Goal: Task Accomplishment & Management: Complete application form

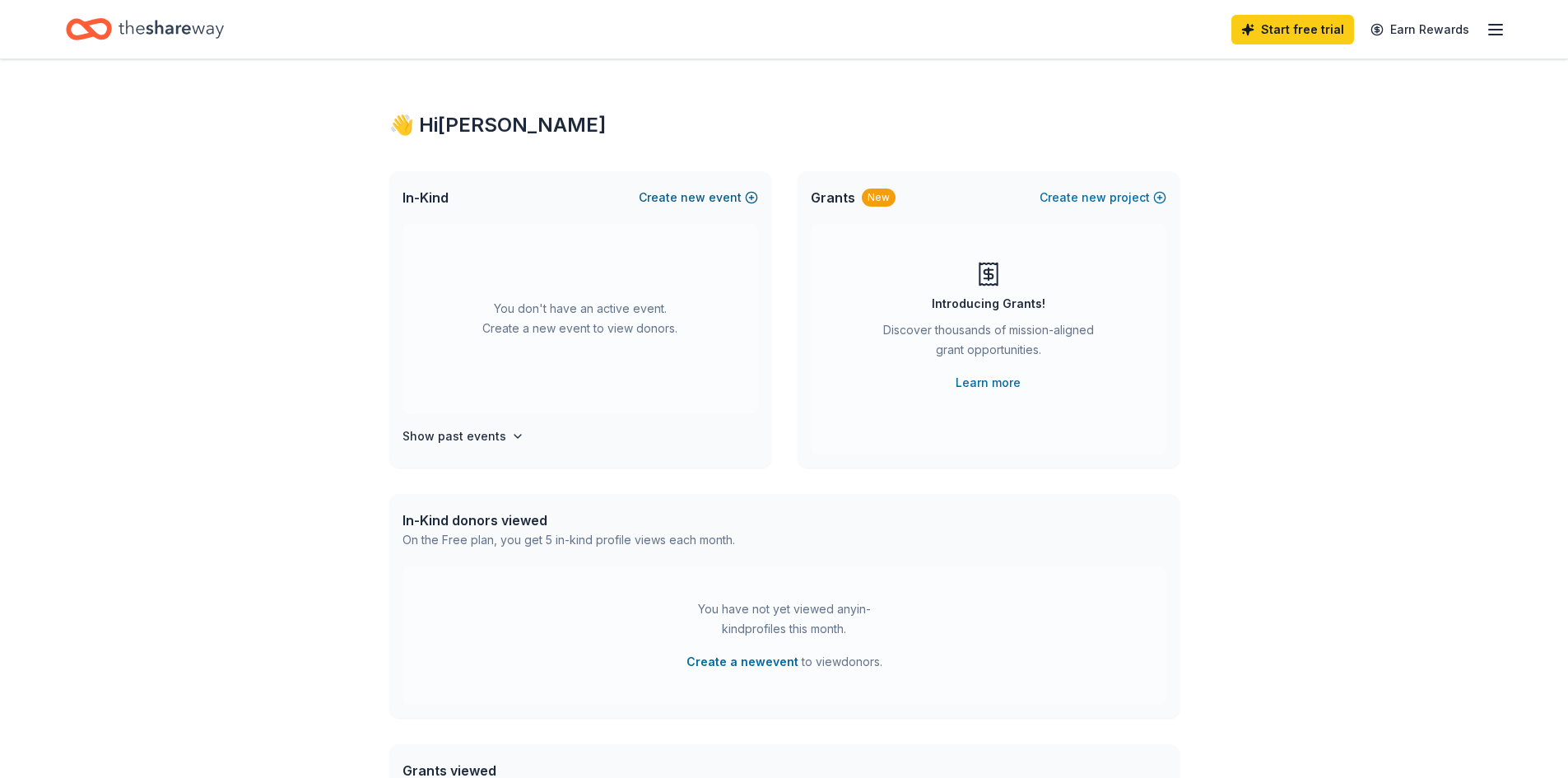
click at [702, 188] on span "new" at bounding box center [693, 198] width 25 height 20
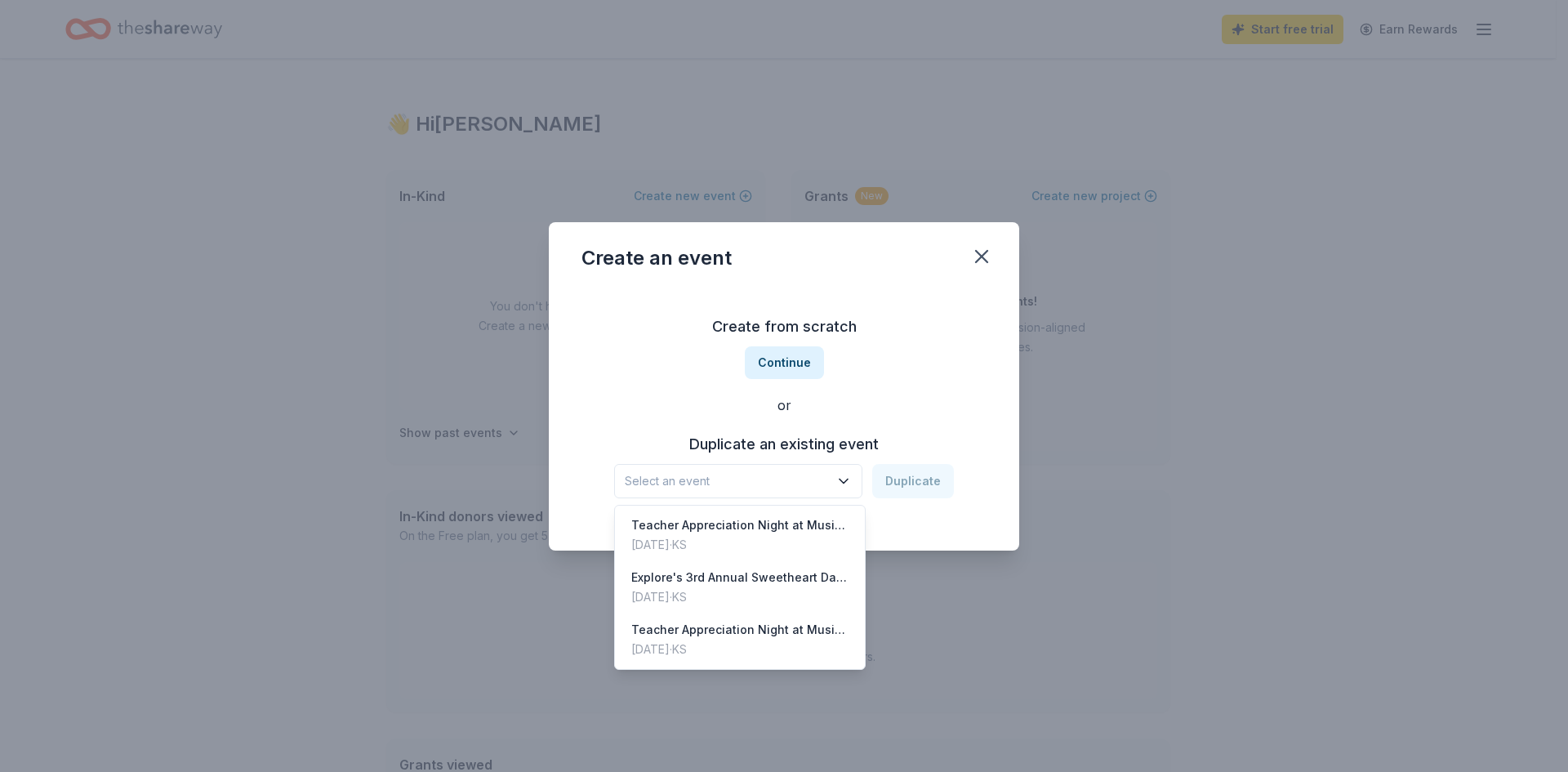
click at [753, 497] on button "Select an event" at bounding box center [739, 481] width 249 height 34
click at [784, 363] on div "Create from scratch Continue or Duplicate an existing event Select an event Dup…" at bounding box center [784, 406] width 405 height 237
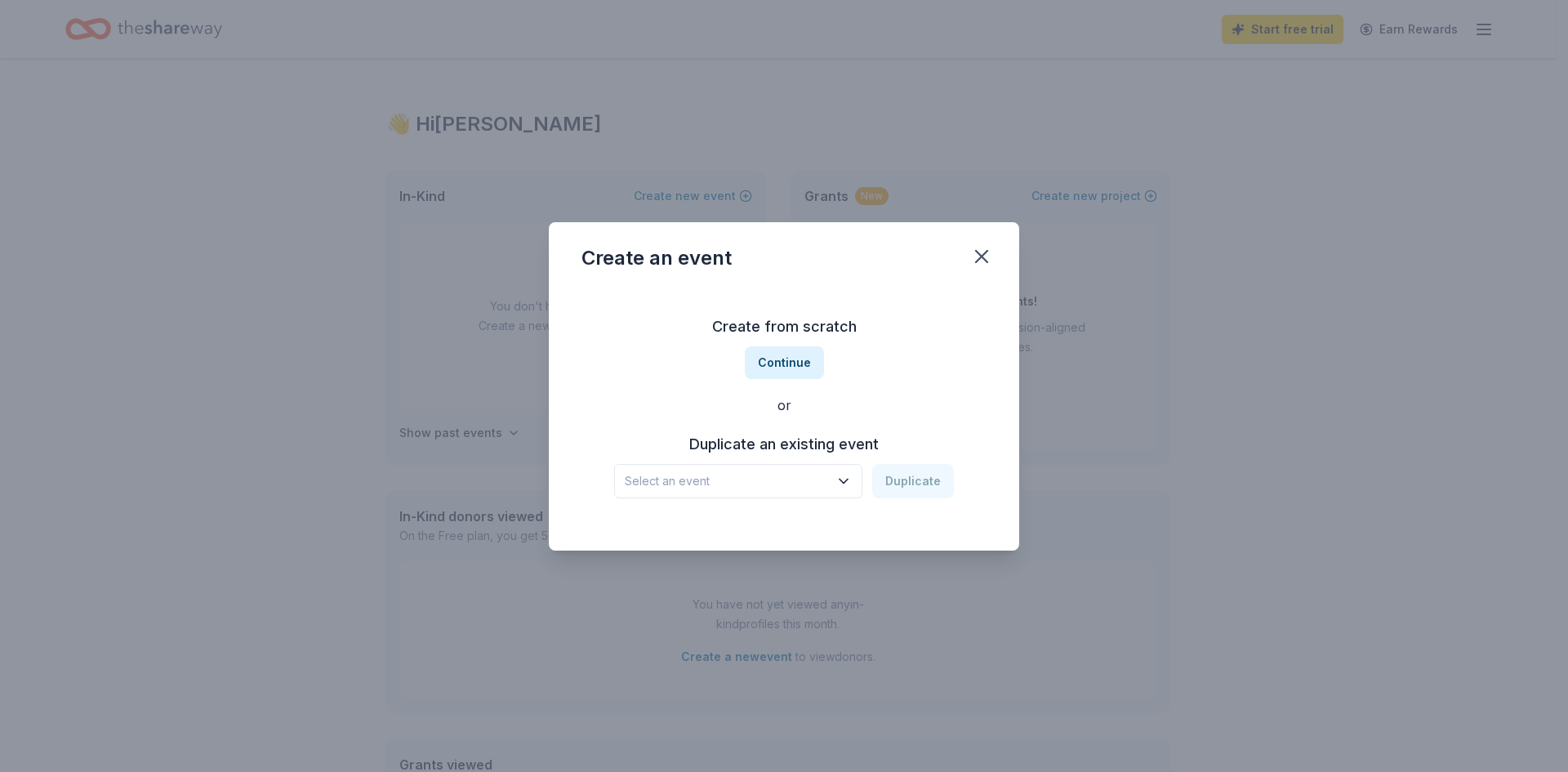
click at [784, 363] on button "Continue" at bounding box center [784, 362] width 79 height 33
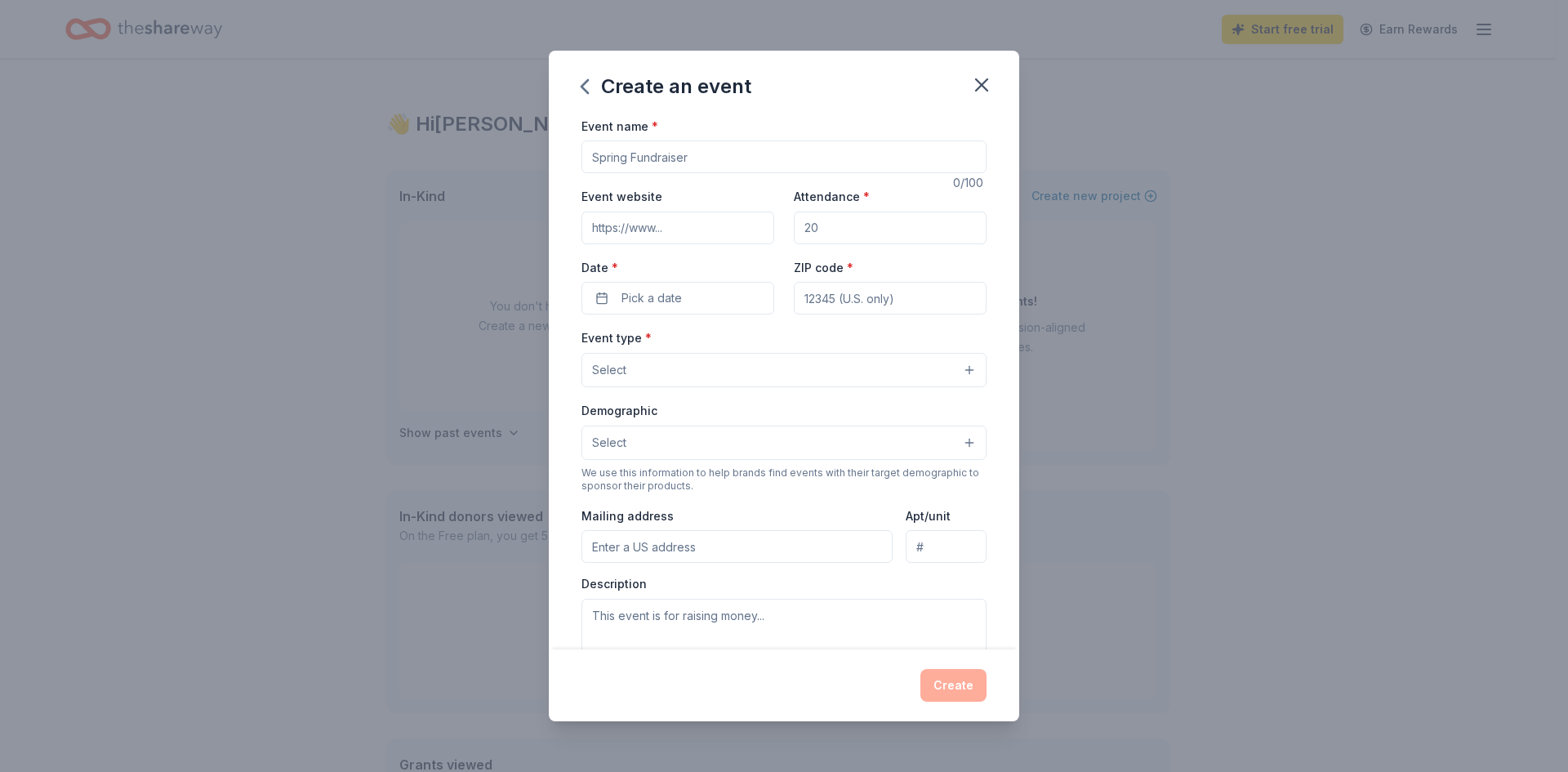
click at [654, 155] on input "Event name *" at bounding box center [784, 157] width 405 height 33
type input "Explore's 2nd Annual Golf Tournament"
click at [658, 227] on input "Event website" at bounding box center [678, 228] width 193 height 33
paste input "[URL][DOMAIN_NAME]"
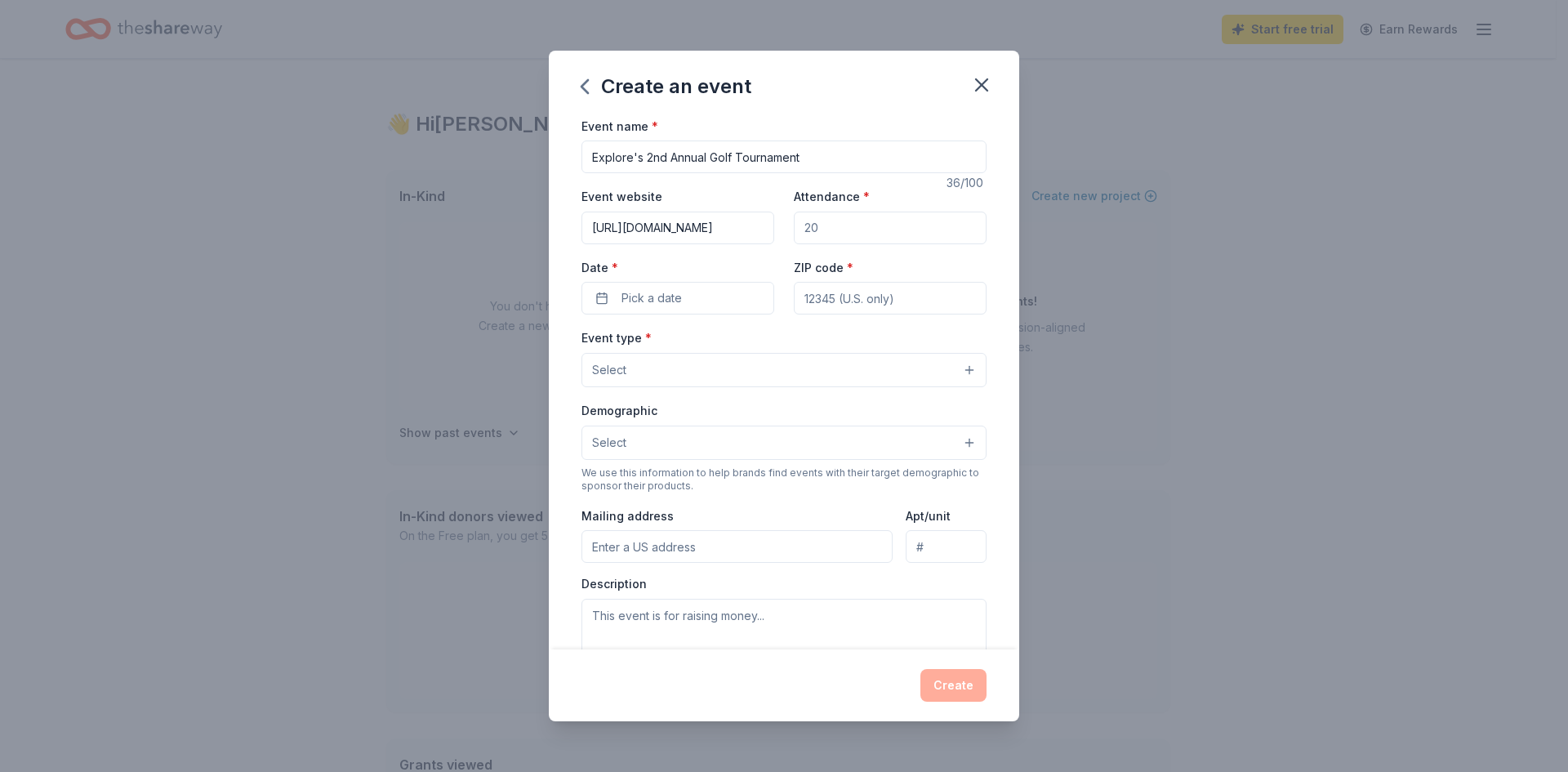
type input "[URL][DOMAIN_NAME]"
click at [832, 230] on input "Attendance *" at bounding box center [891, 228] width 193 height 33
type input "200"
click at [636, 304] on span "Pick a date" at bounding box center [652, 298] width 61 height 20
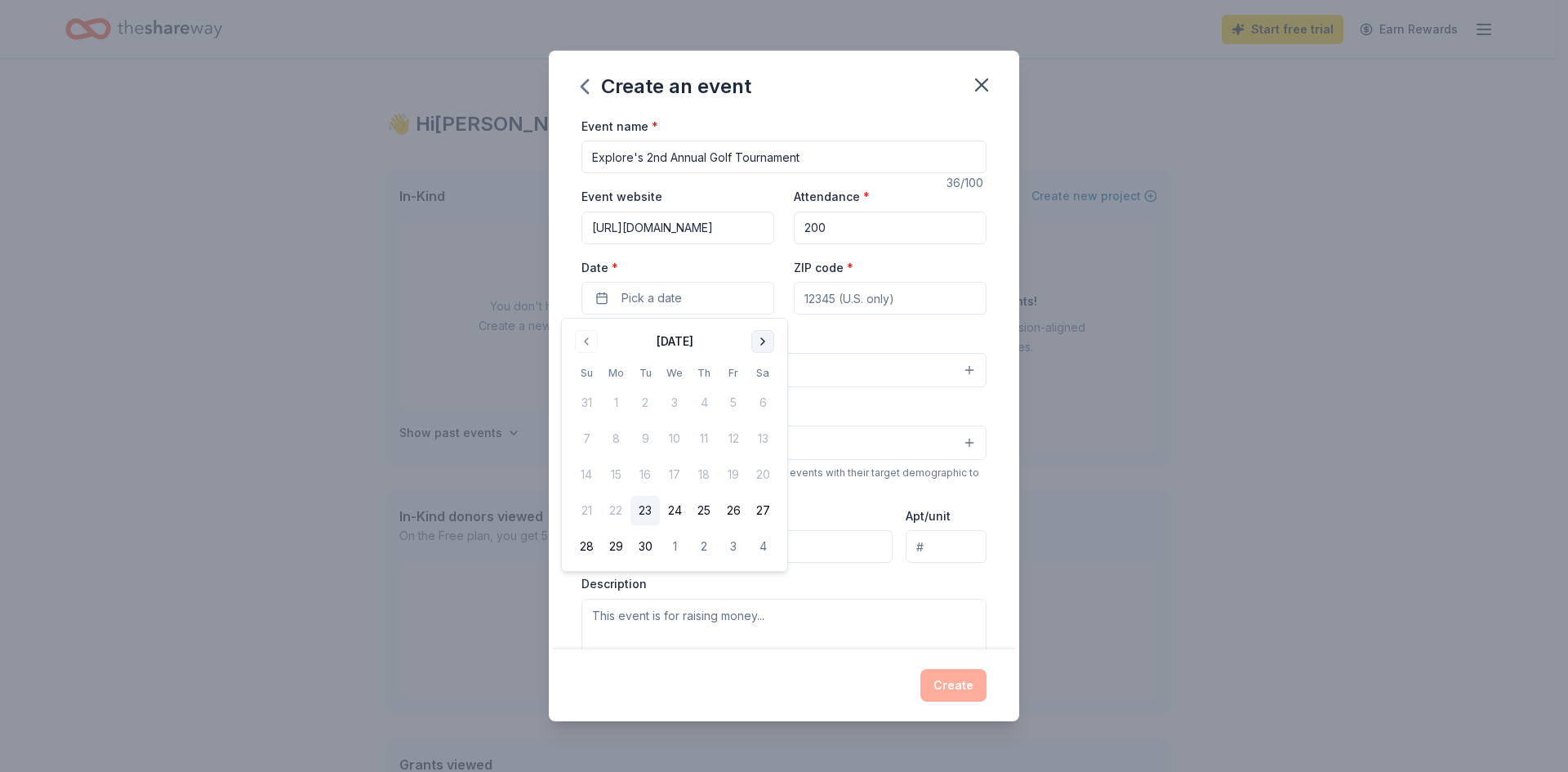
click at [762, 337] on button "Go to next month" at bounding box center [763, 341] width 23 height 23
click at [621, 436] on button "6" at bounding box center [616, 438] width 29 height 29
click at [826, 296] on input "ZIP code *" at bounding box center [891, 298] width 193 height 33
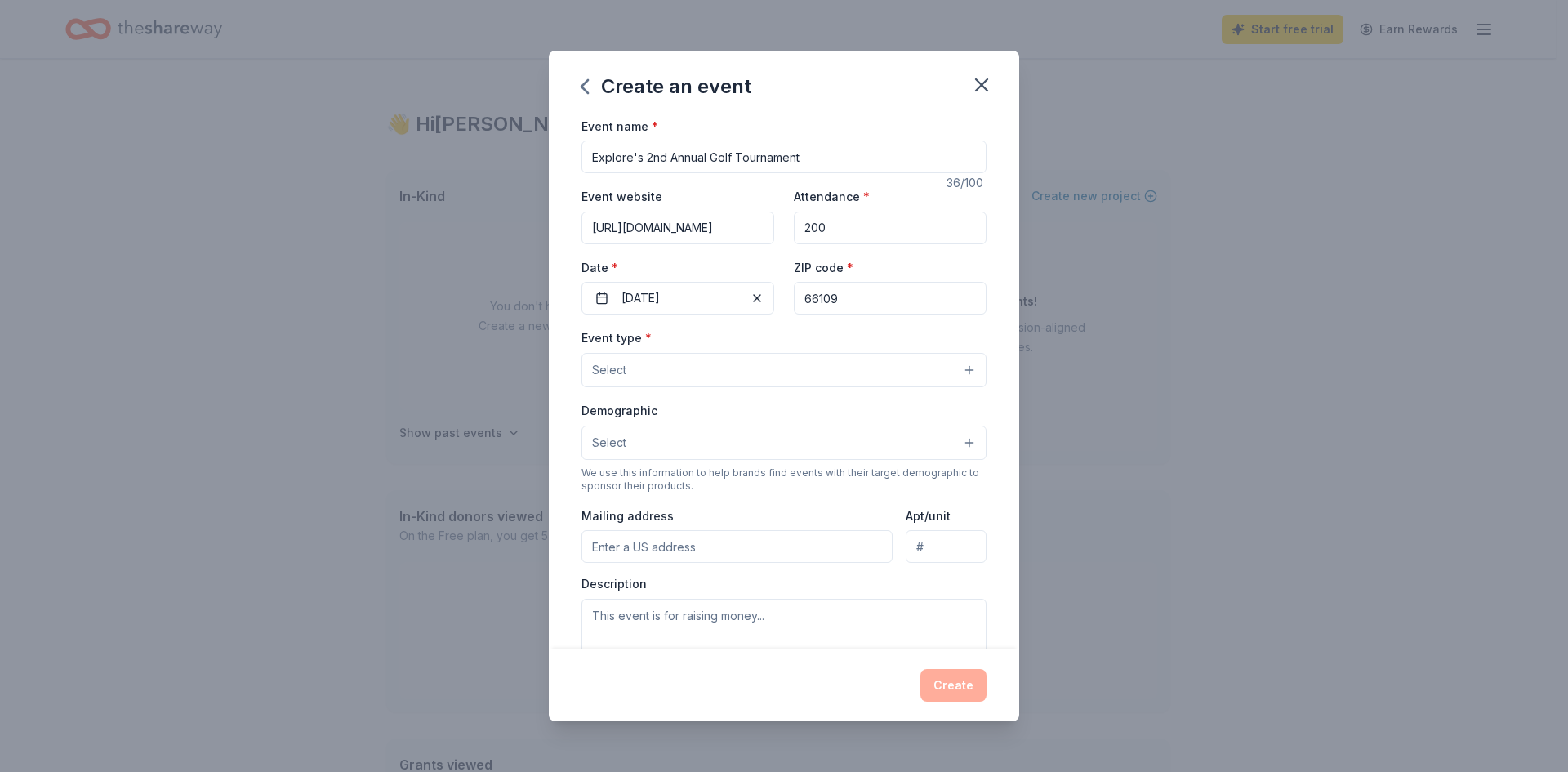
type input "66109"
click at [772, 366] on button "Select" at bounding box center [784, 370] width 405 height 34
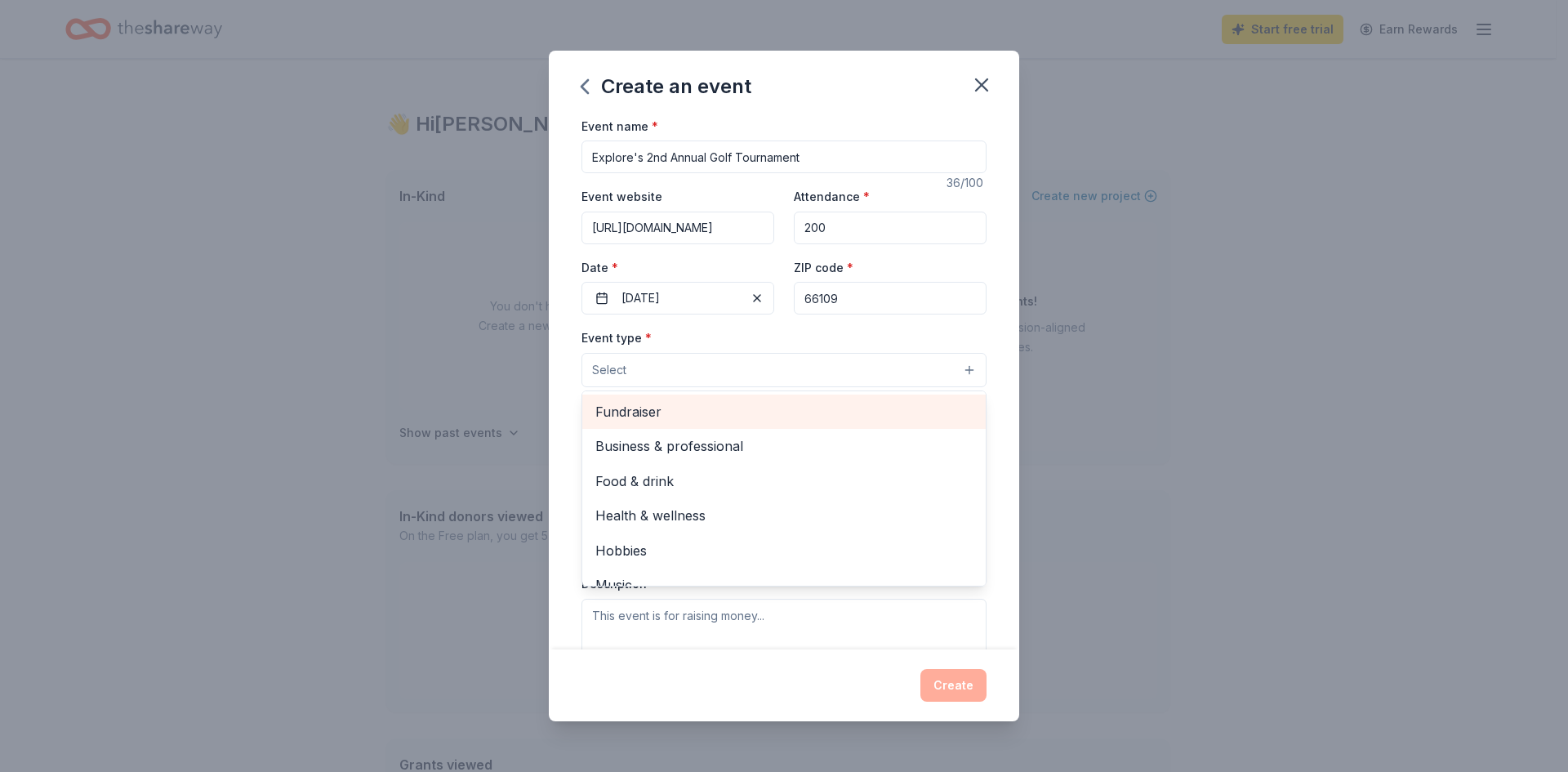
click at [734, 416] on span "Fundraiser" at bounding box center [784, 411] width 377 height 21
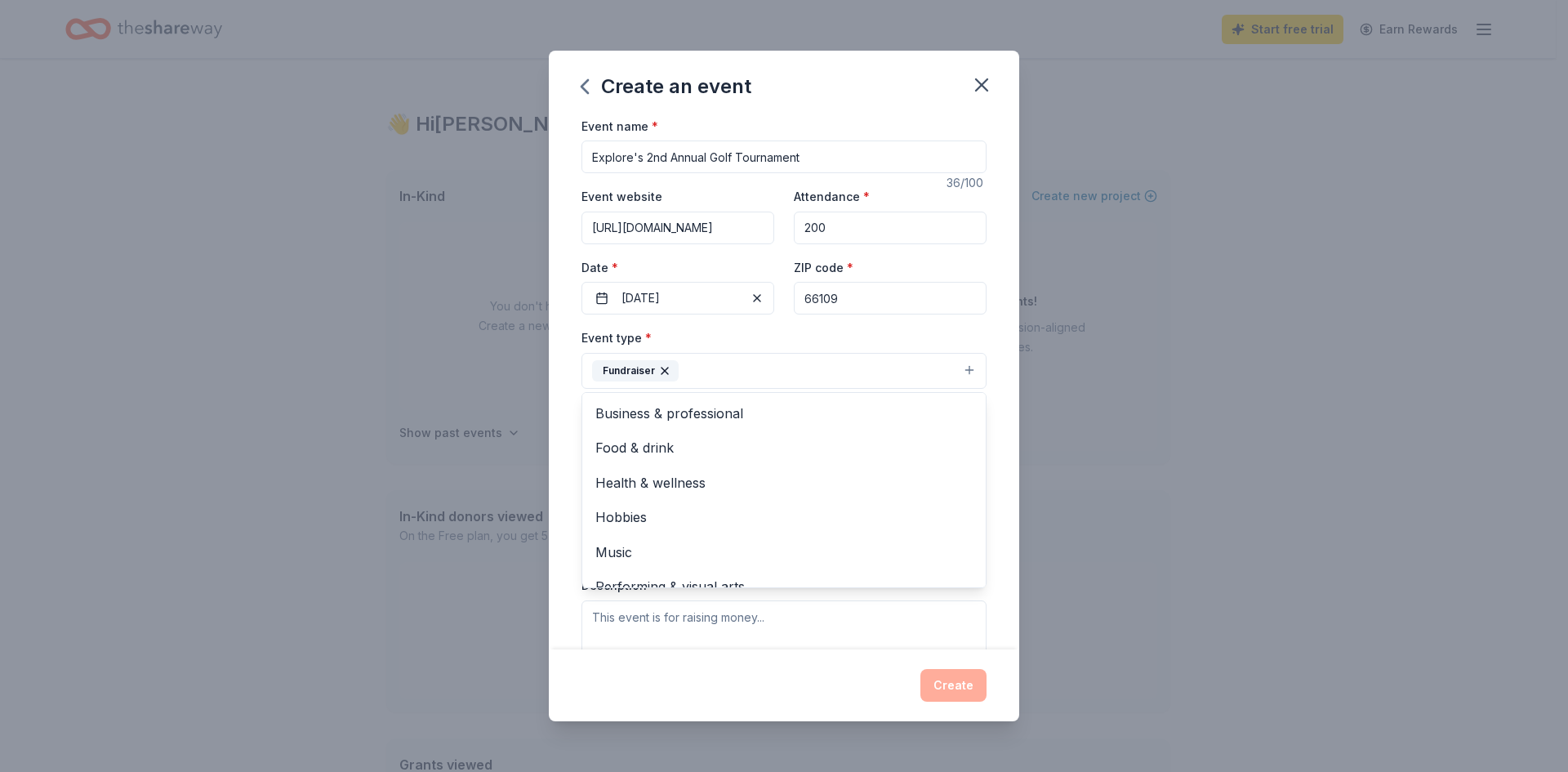
click at [568, 411] on div "Event name * Explore's 2nd Annual Golf Tournament 36 /100 Event website [URL][D…" at bounding box center [784, 383] width 470 height 534
click at [633, 443] on button "Select" at bounding box center [784, 444] width 405 height 34
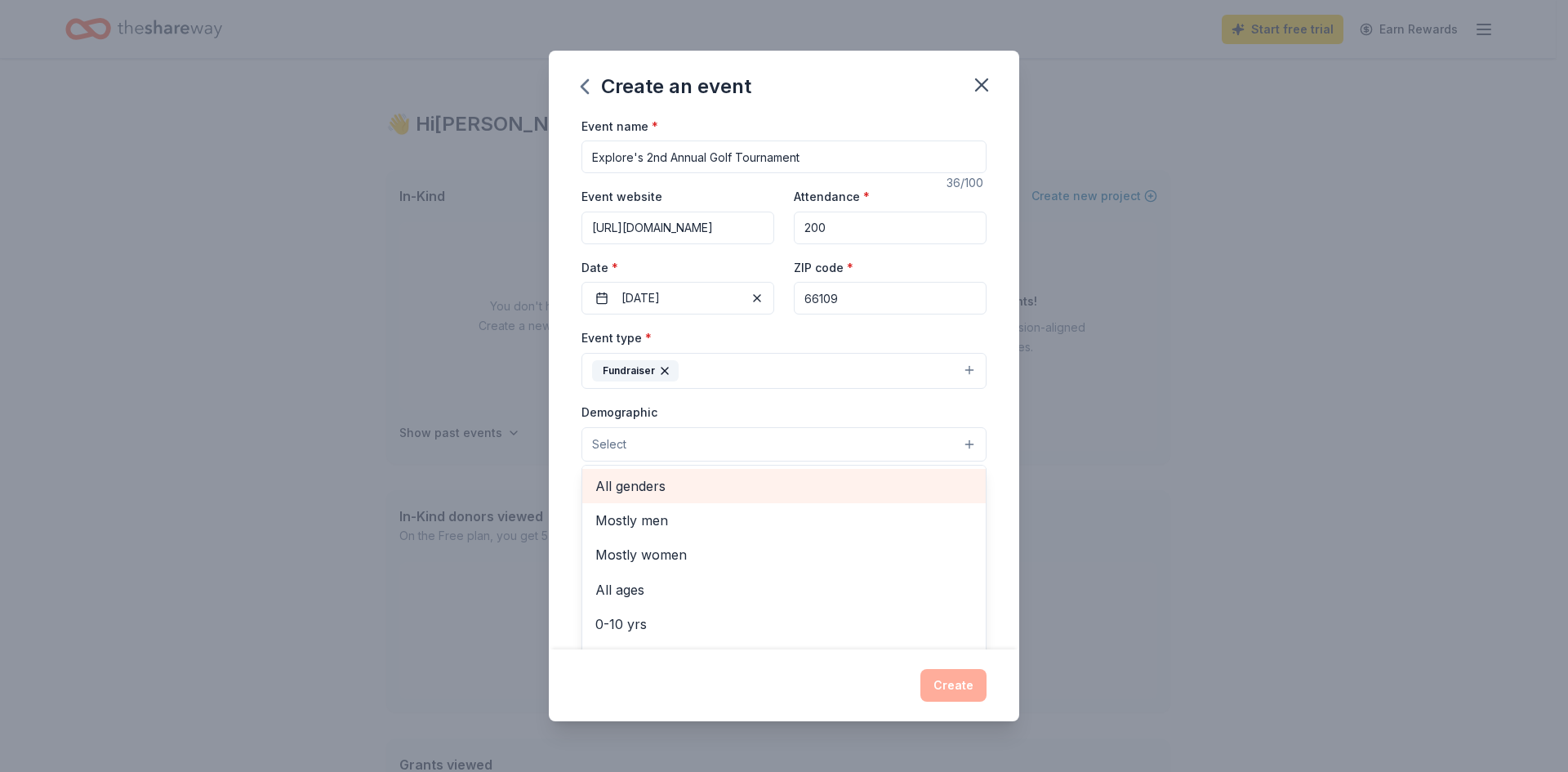
click at [649, 487] on span "All genders" at bounding box center [784, 486] width 377 height 21
click at [611, 498] on span "Mostly men" at bounding box center [784, 487] width 377 height 21
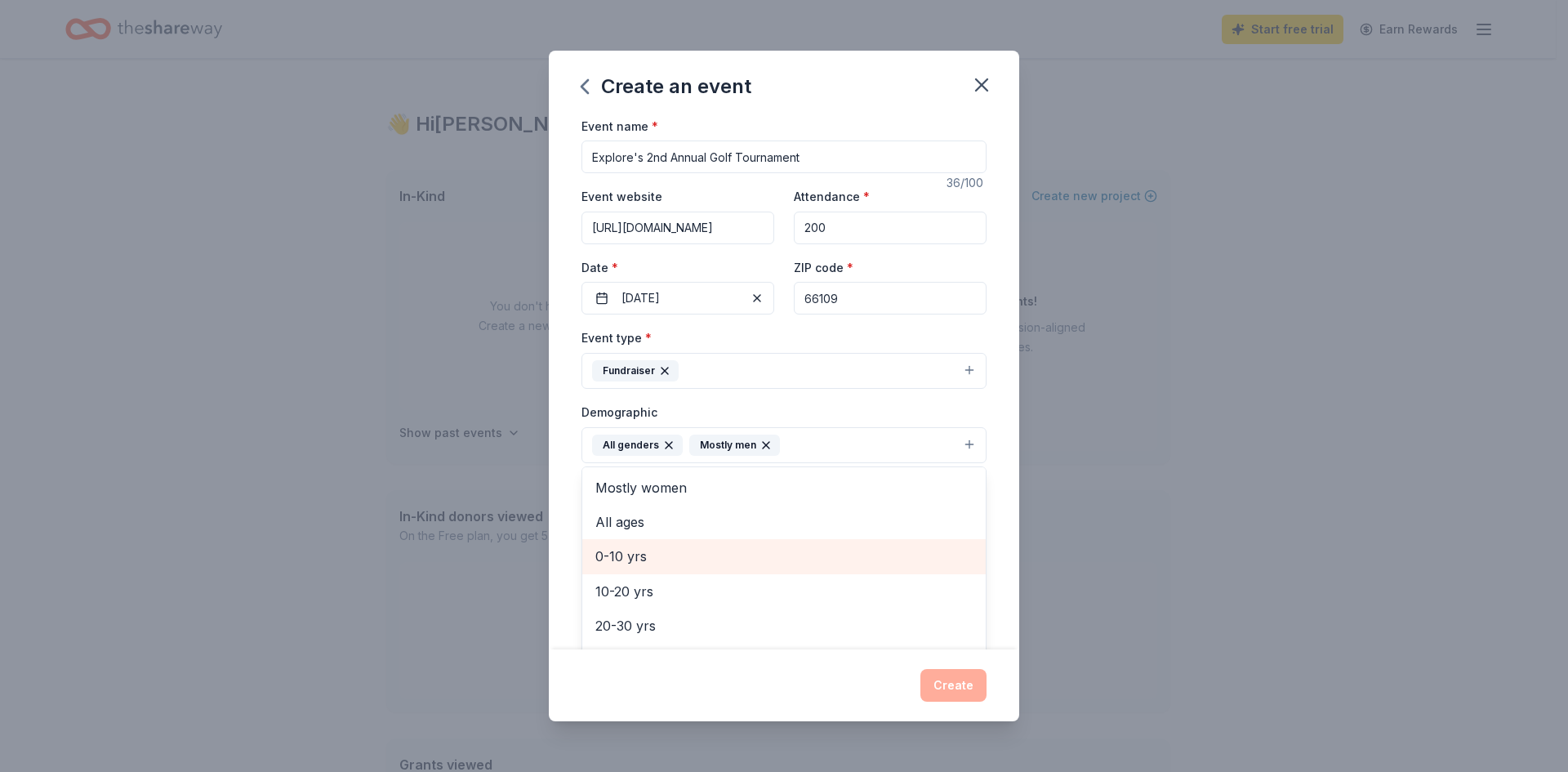
scroll to position [82, 0]
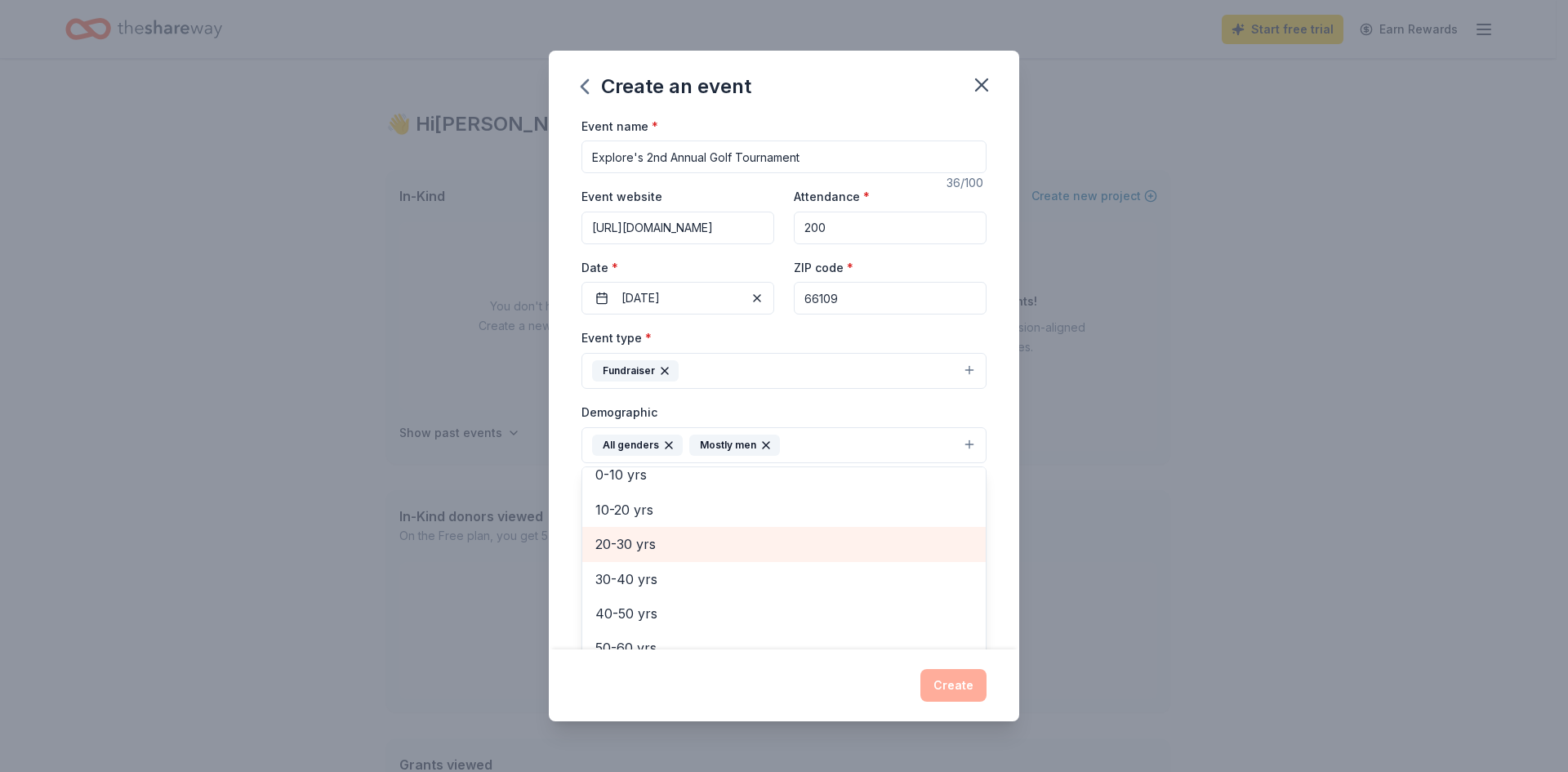
click at [645, 536] on span "20-30 yrs" at bounding box center [784, 544] width 377 height 21
click at [645, 546] on span "30-40 yrs" at bounding box center [784, 544] width 377 height 21
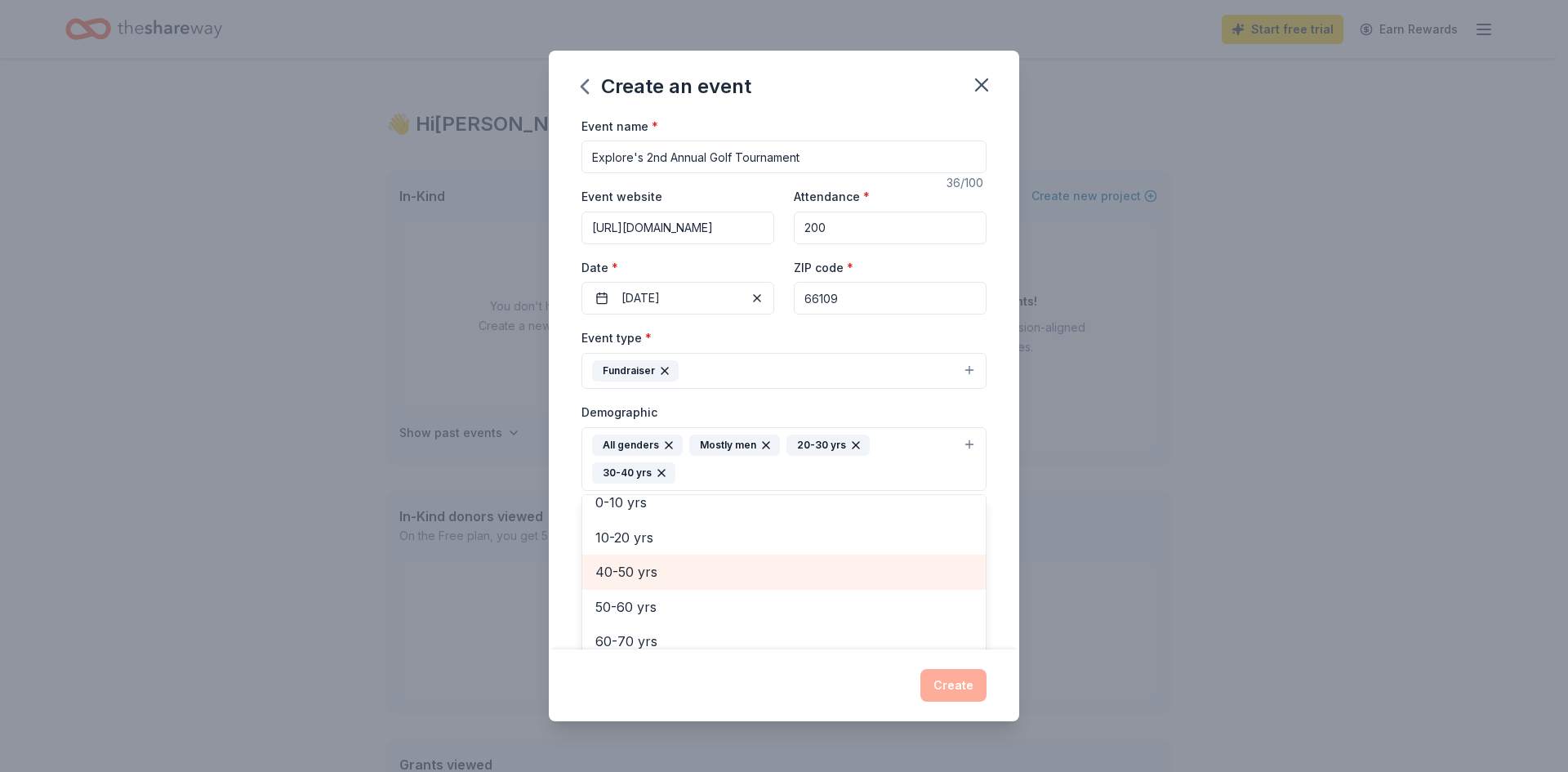
click at [639, 566] on span "40-50 yrs" at bounding box center [784, 572] width 377 height 21
click at [637, 572] on span "50-60 yrs" at bounding box center [784, 572] width 377 height 21
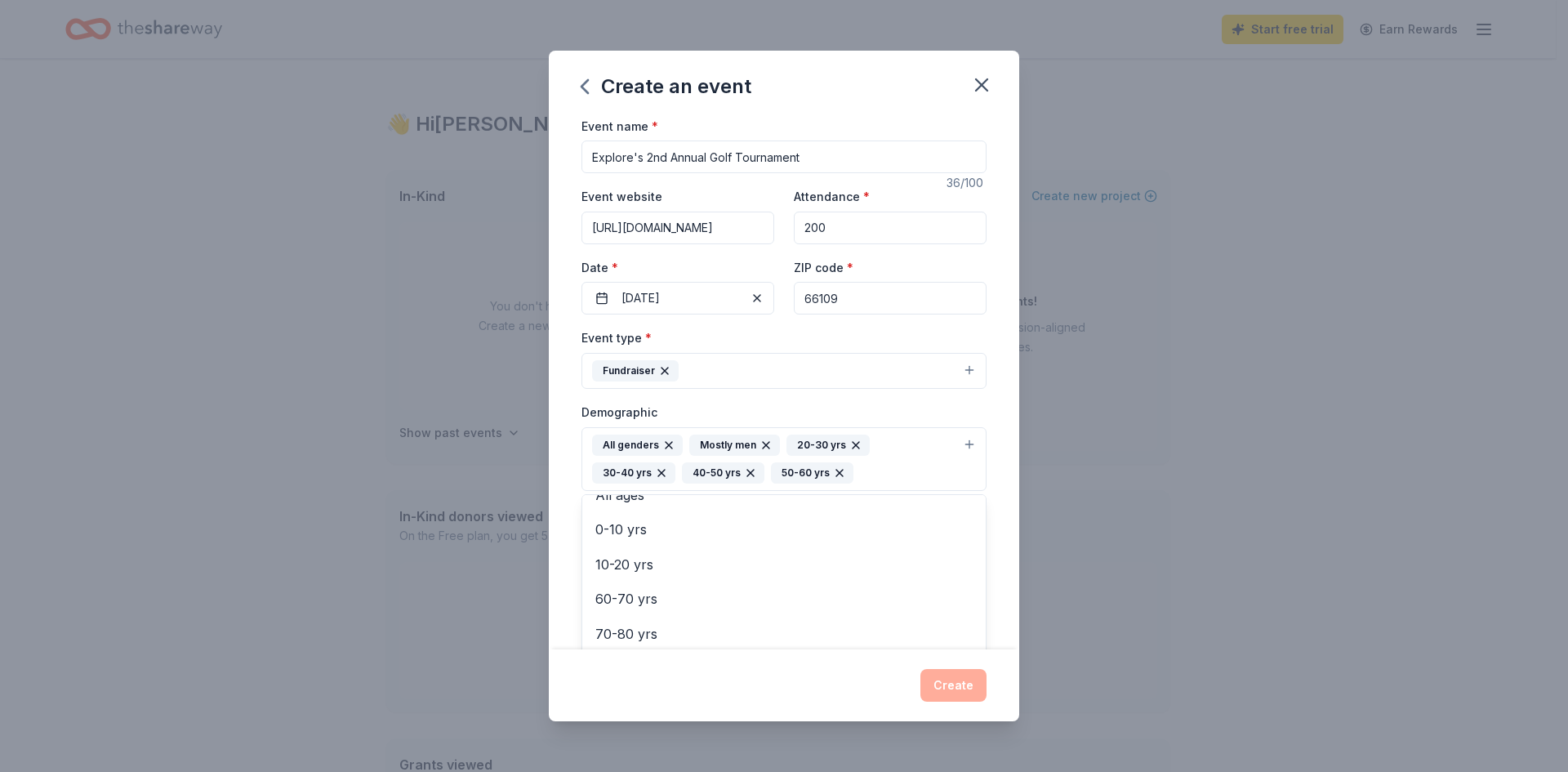
click at [563, 469] on div "Event name * Explore's 2nd Annual Golf Tournament 36 /100 Event website [URL][D…" at bounding box center [784, 383] width 470 height 534
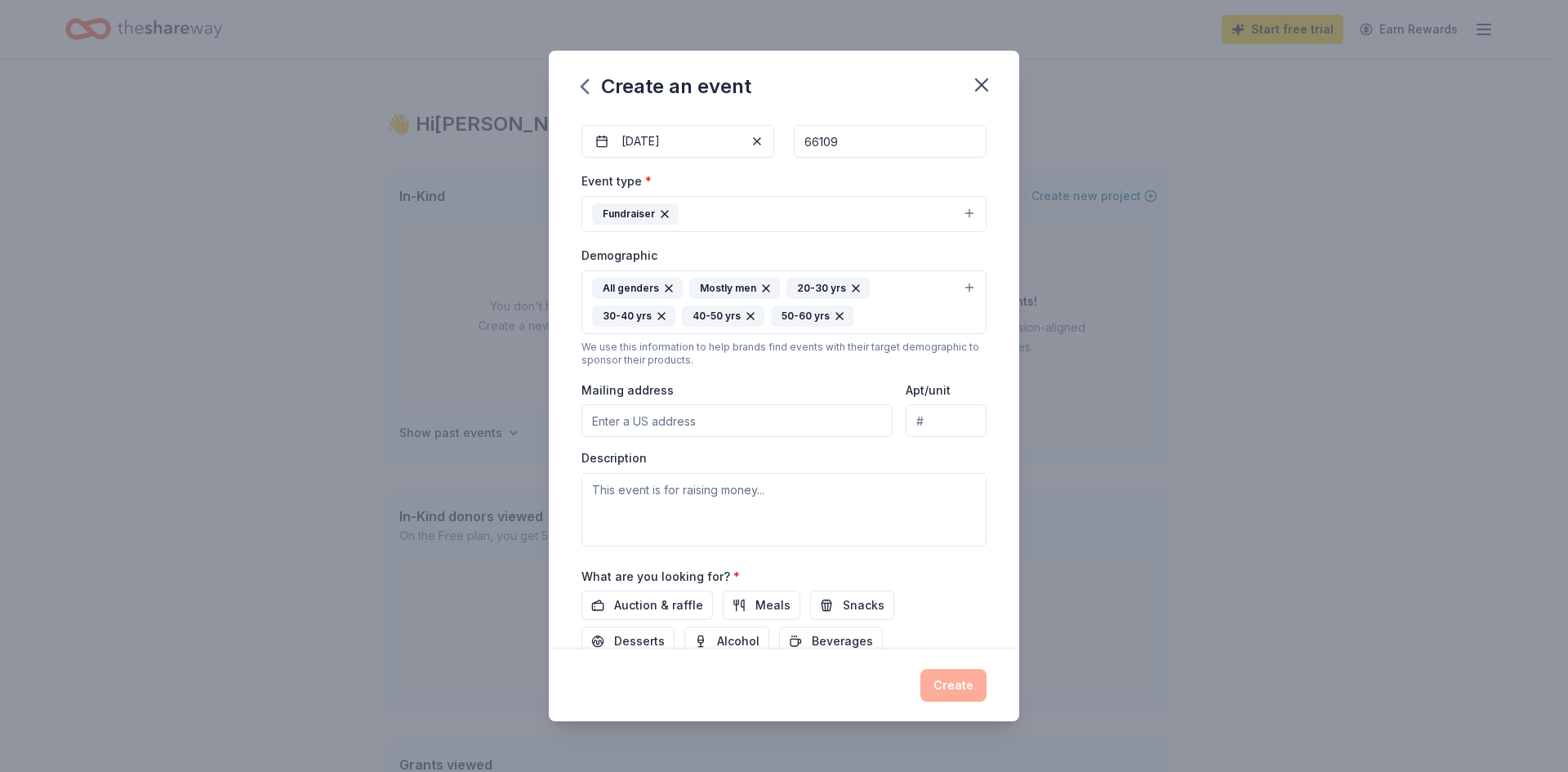
scroll to position [164, 0]
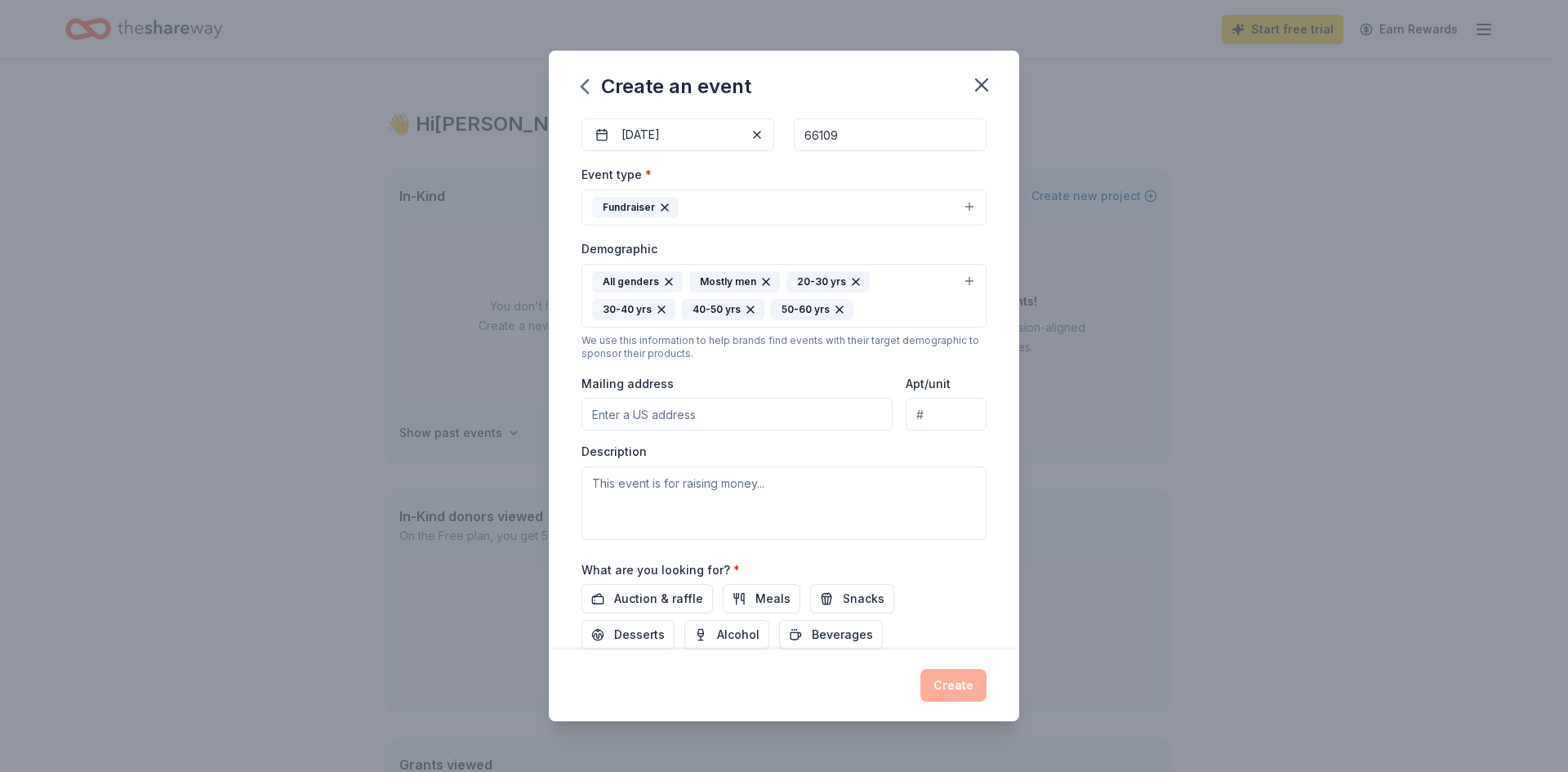
click at [618, 427] on input "Mailing address" at bounding box center [737, 414] width 311 height 33
type input "[STREET_ADDRESS]"
click at [681, 499] on textarea at bounding box center [784, 503] width 405 height 74
paste textarea "Tee off for a great cause! This golf tournament helps fund field trips for unde…"
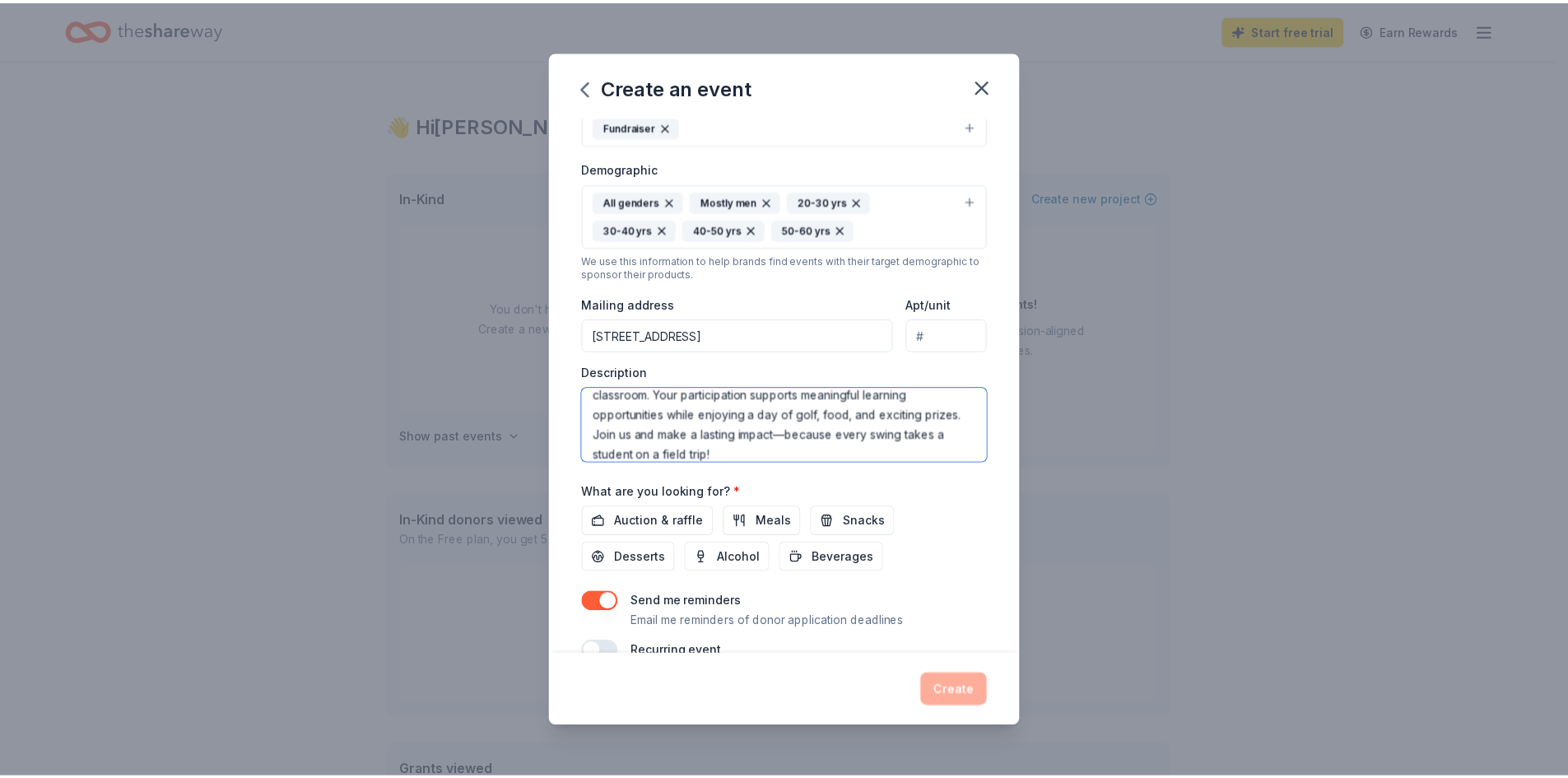
scroll to position [279, 0]
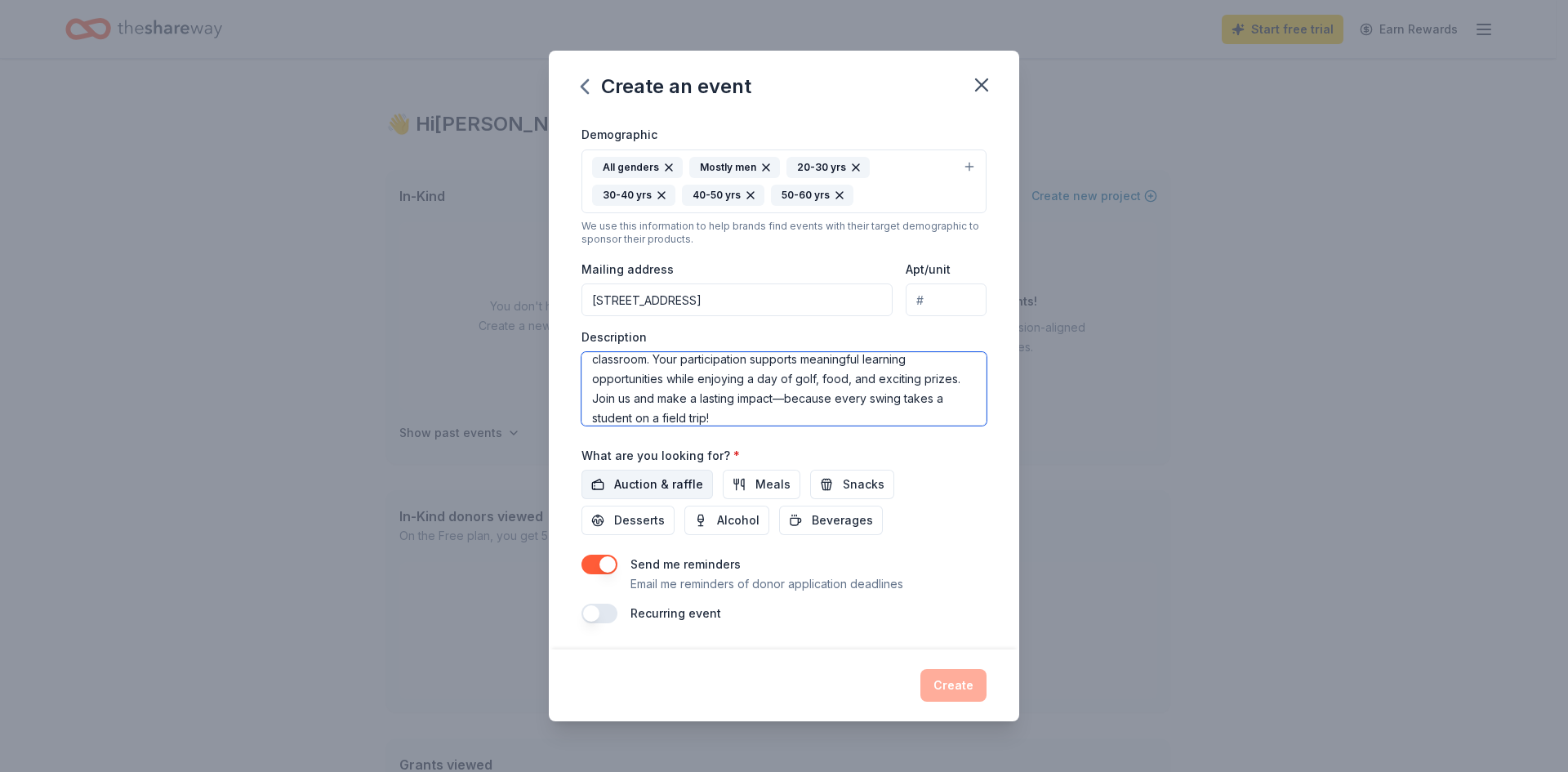
type textarea "Tee off for a great cause! This golf tournament helps fund field trips for unde…"
click at [634, 484] on span "Auction & raffle" at bounding box center [658, 484] width 89 height 20
click at [739, 482] on button "Meals" at bounding box center [762, 484] width 78 height 29
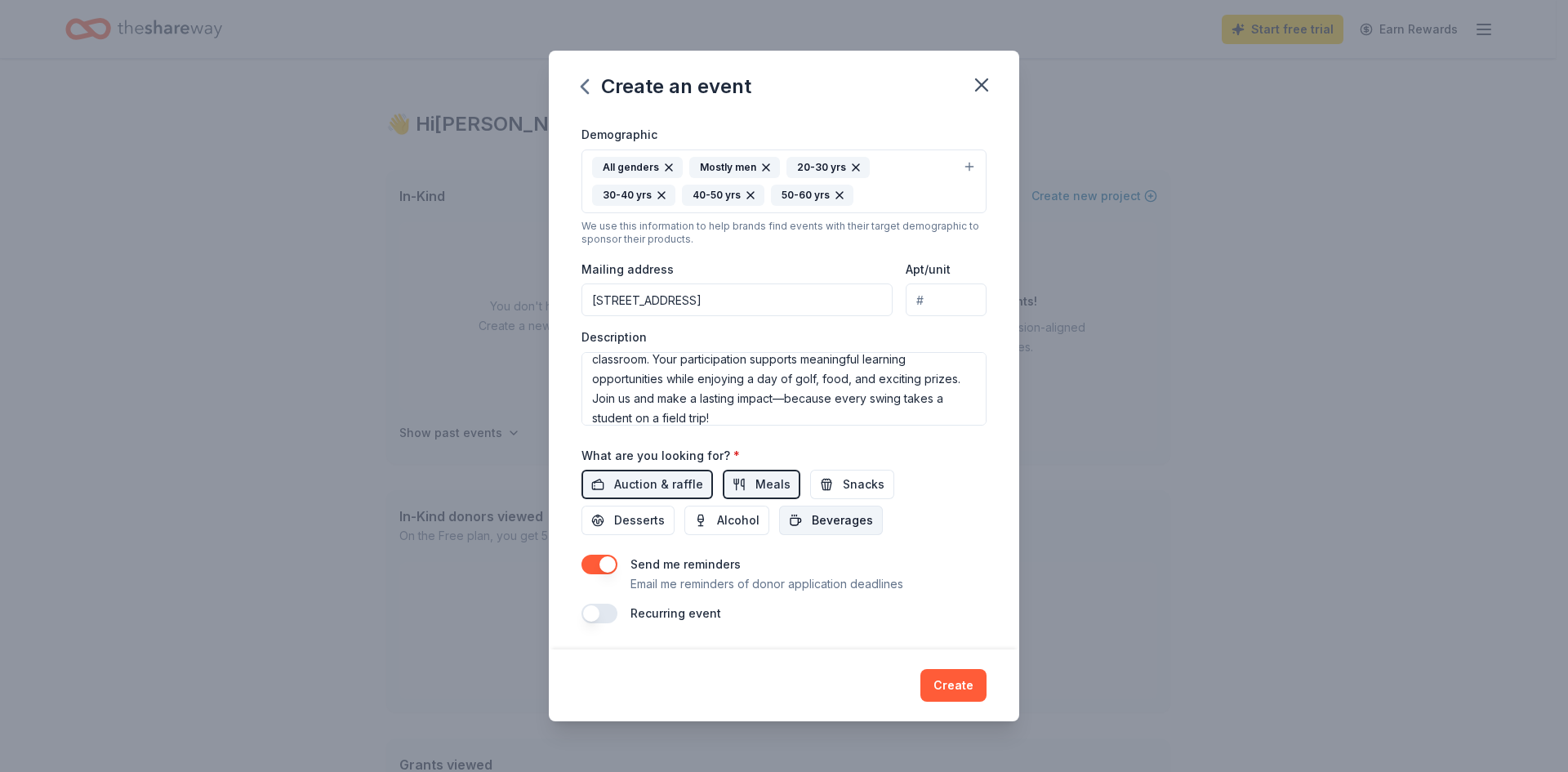
click at [838, 517] on span "Beverages" at bounding box center [842, 520] width 61 height 20
click at [742, 521] on span "Alcohol" at bounding box center [739, 520] width 43 height 20
drag, startPoint x: 627, startPoint y: 523, endPoint x: 876, endPoint y: 478, distance: 253.0
click at [640, 523] on span "Desserts" at bounding box center [640, 520] width 51 height 20
click at [867, 481] on span "Snacks" at bounding box center [863, 484] width 42 height 20
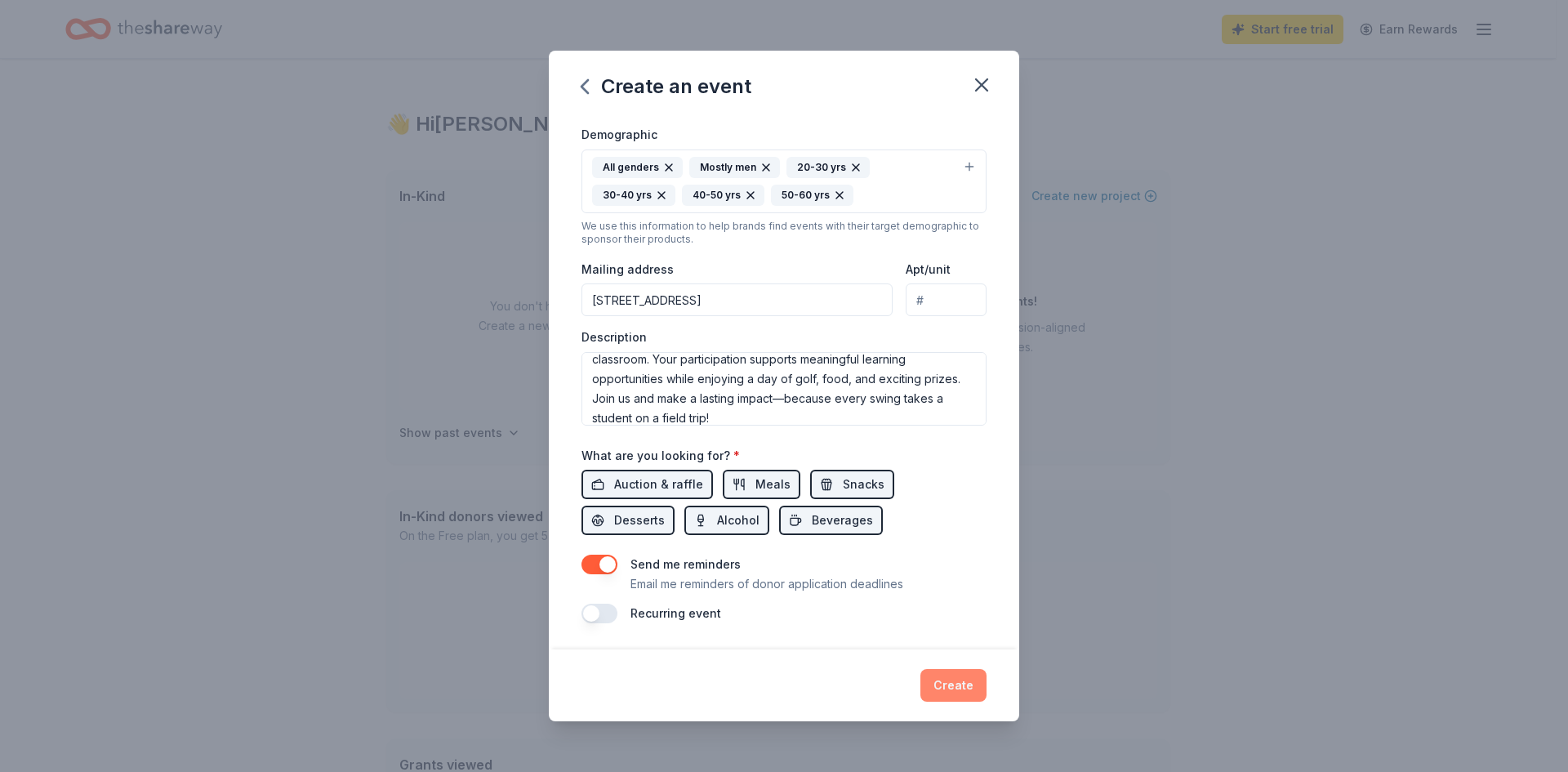
click at [962, 686] on button "Create" at bounding box center [953, 685] width 66 height 33
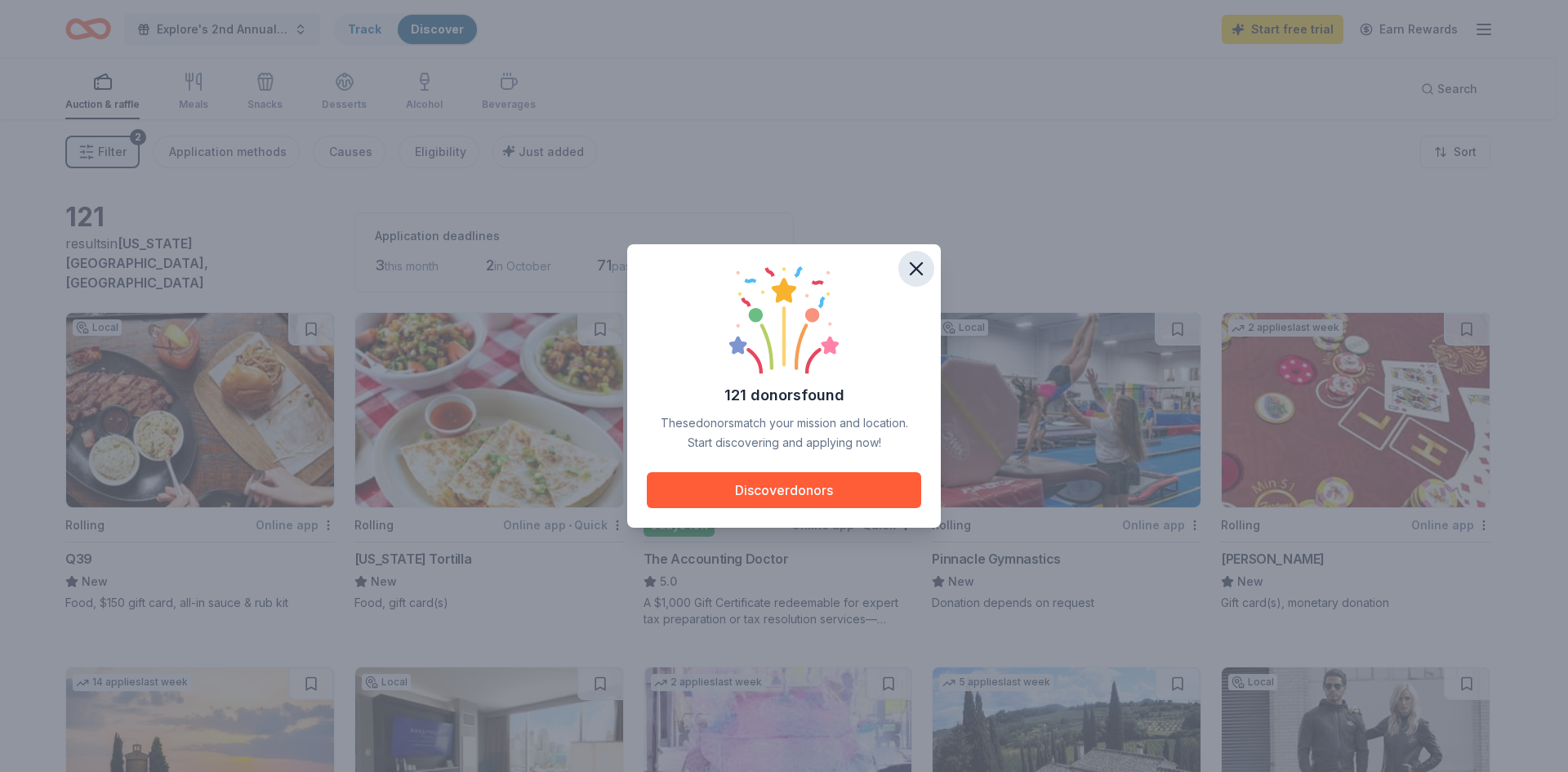
click at [918, 263] on icon "button" at bounding box center [916, 269] width 23 height 23
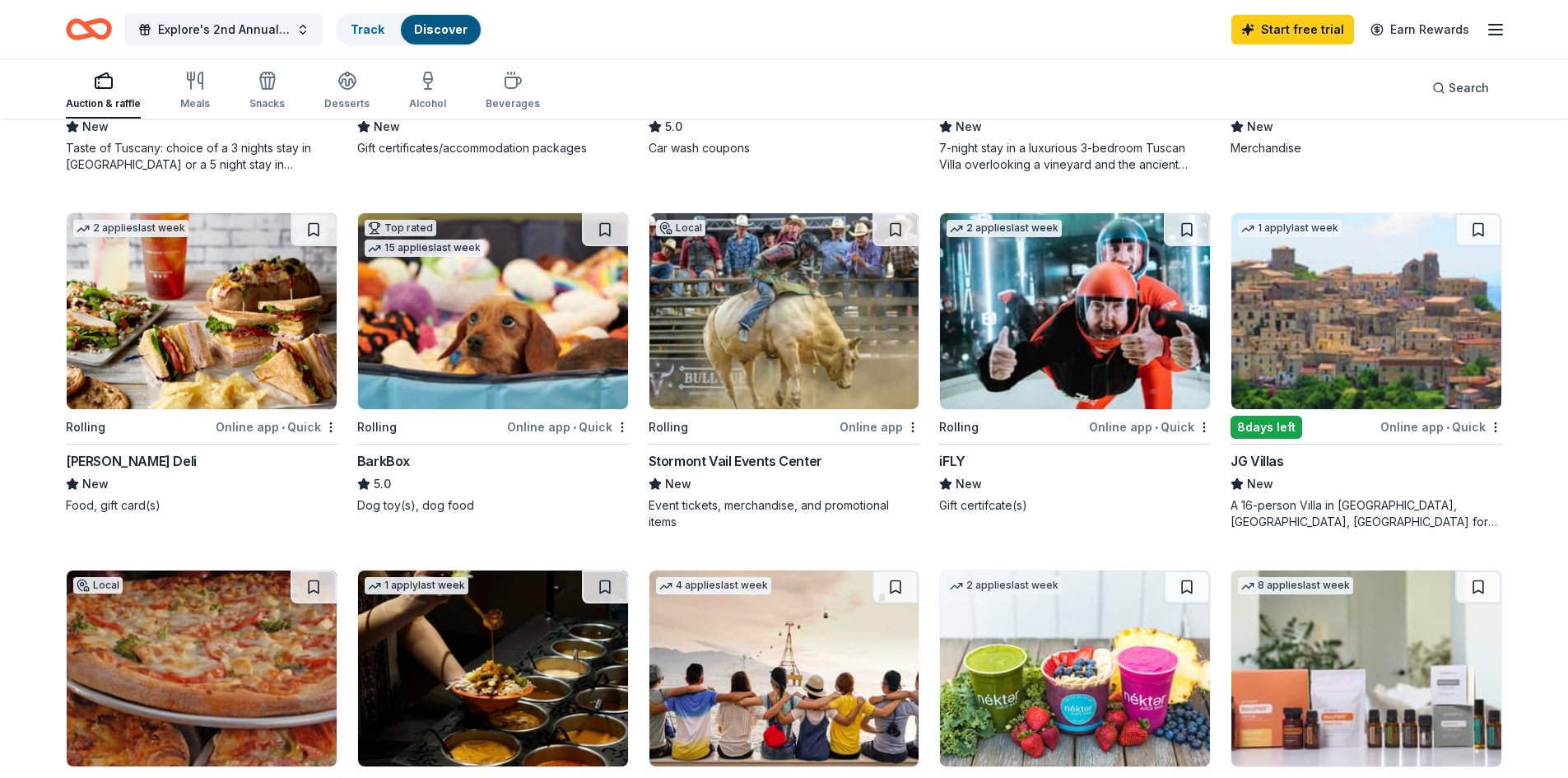
scroll to position [823, 0]
